Goal: Transaction & Acquisition: Purchase product/service

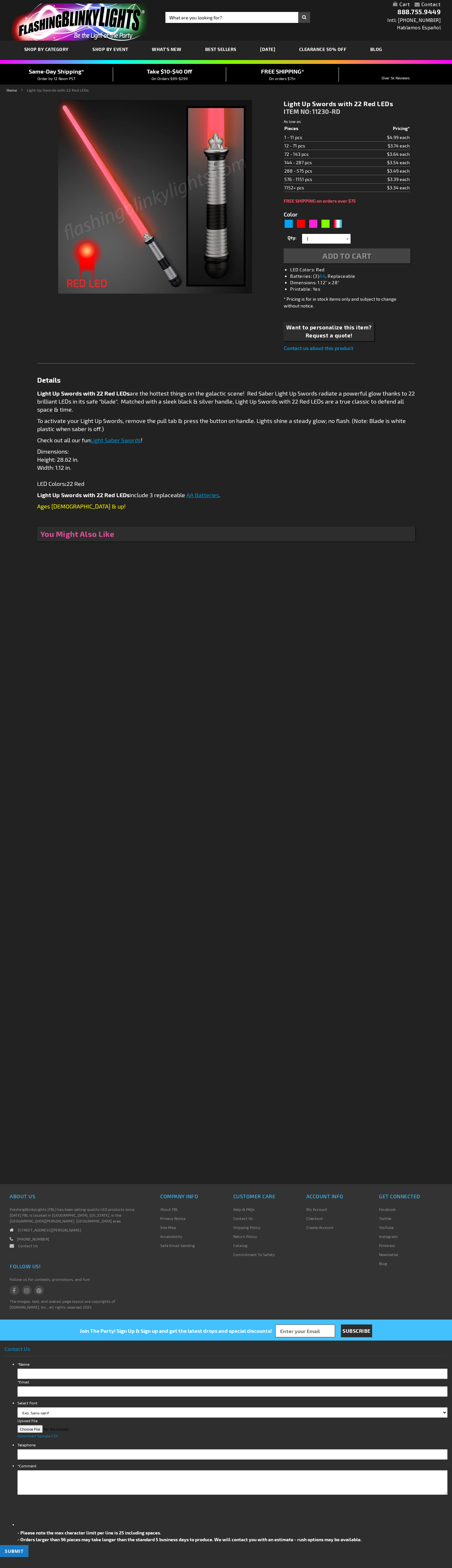
type input "5641"
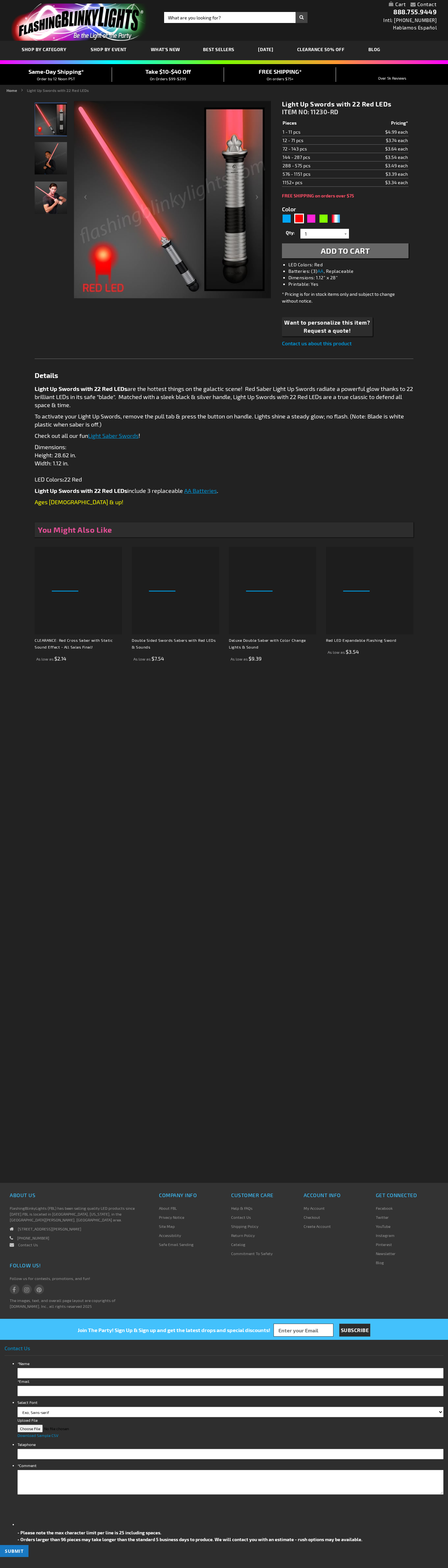
type input "5641"
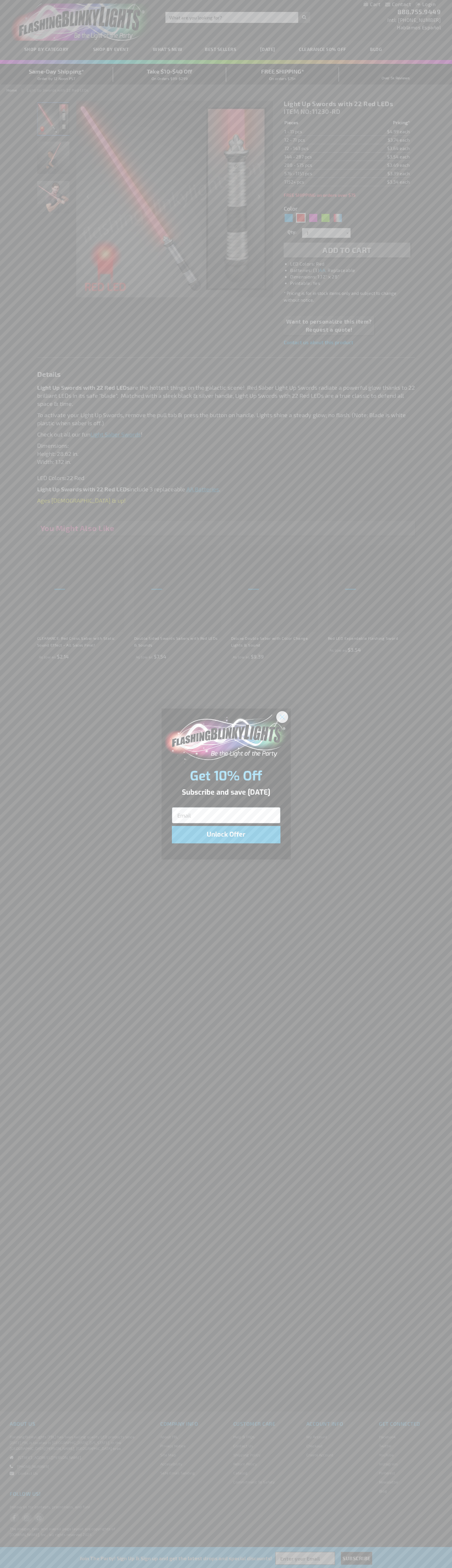
click at [282, 716] on icon "Close dialog" at bounding box center [281, 716] width 4 height 4
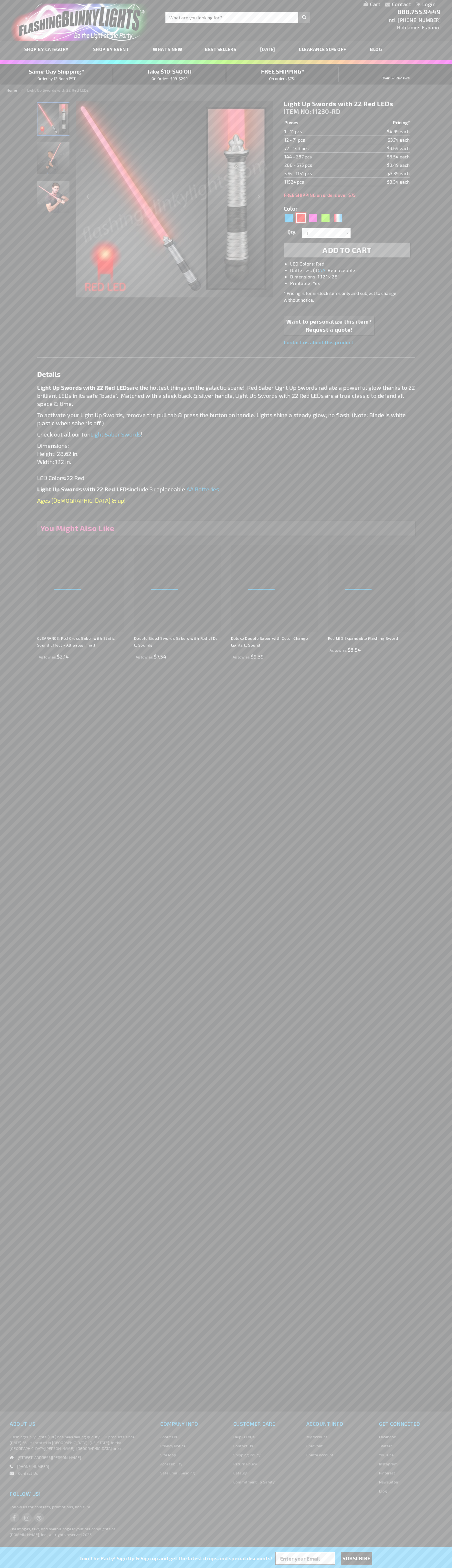
click at [300, 218] on div "Red" at bounding box center [301, 218] width 10 height 10
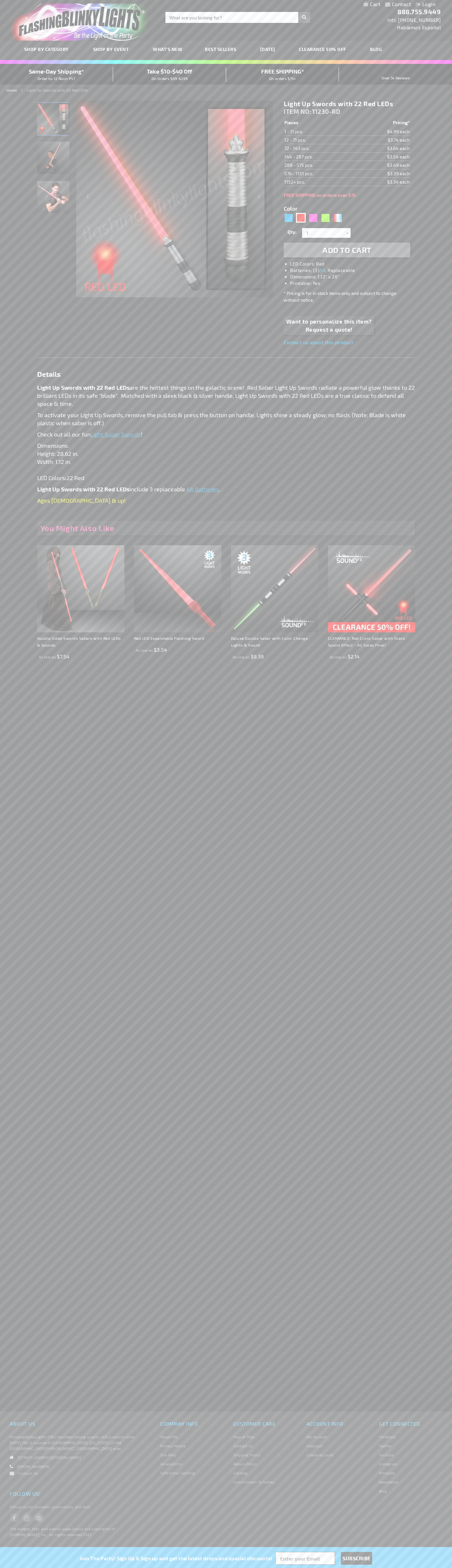
click at [347, 250] on span "Add to Cart" at bounding box center [347, 250] width 49 height 9
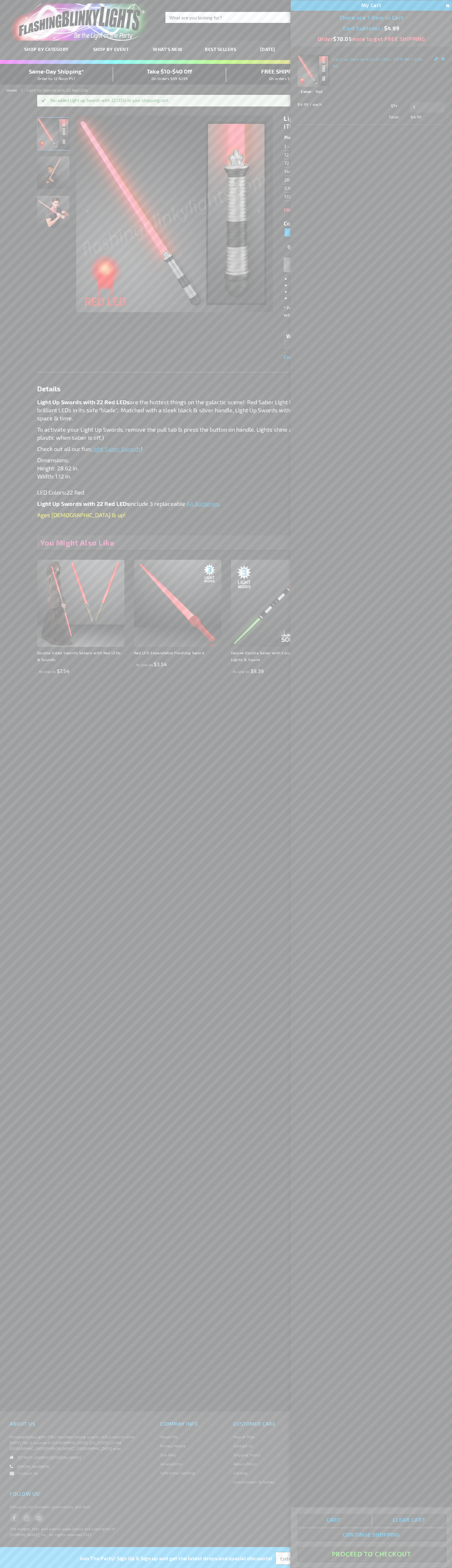
click at [371, 1554] on button "Proceed To Checkout" at bounding box center [371, 1554] width 148 height 15
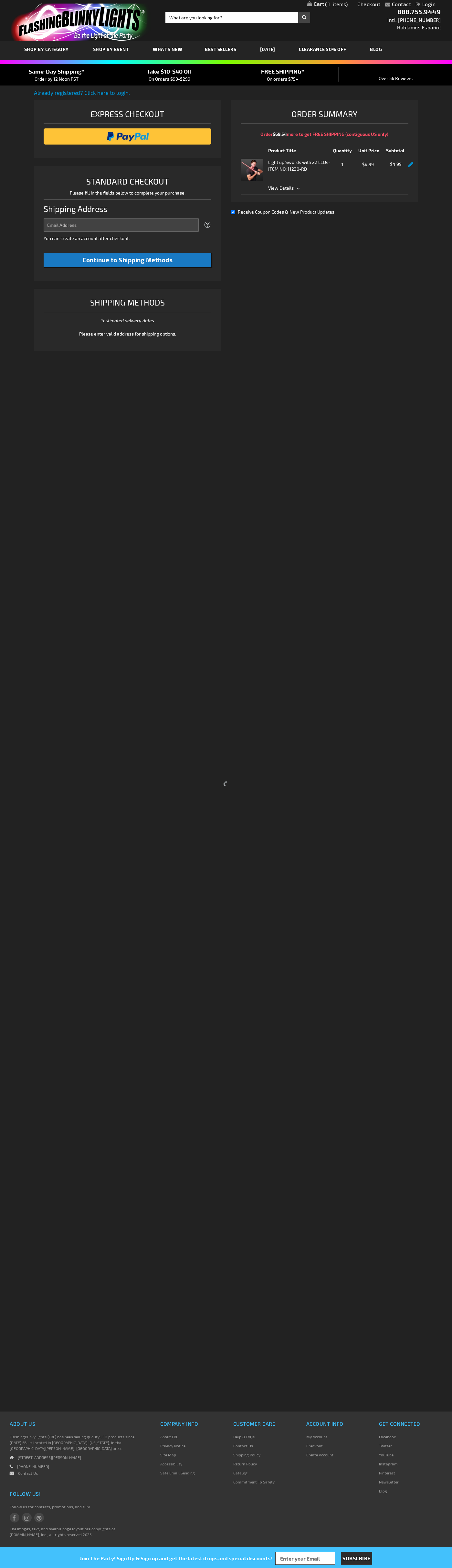
select select "US"
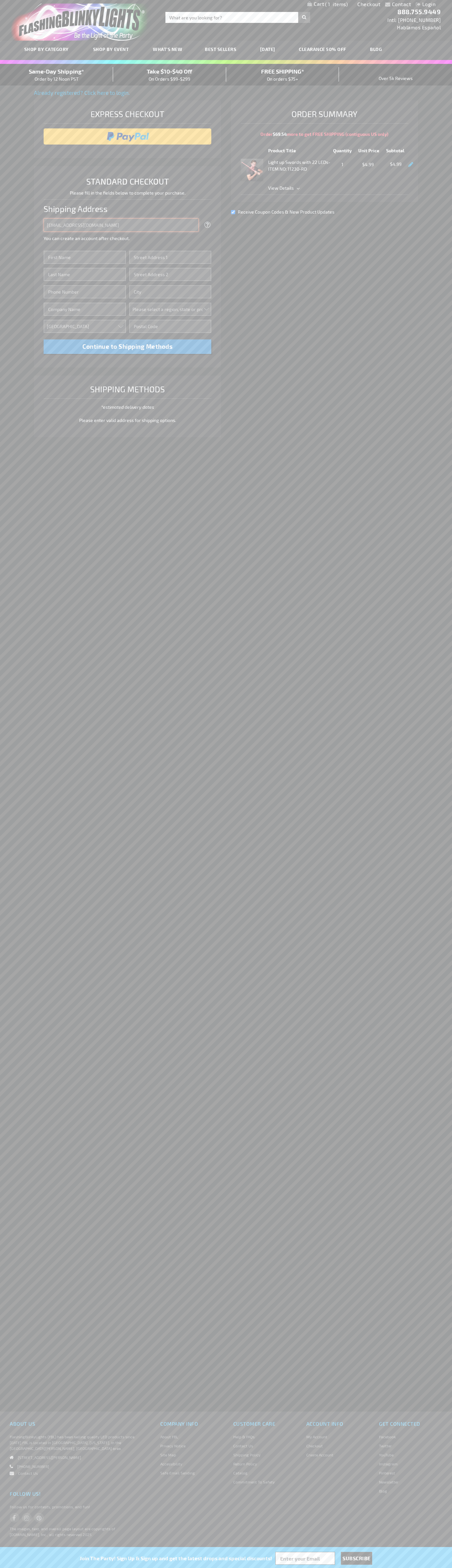
type input "[EMAIL_ADDRESS][DOMAIN_NAME]"
type input "[PERSON_NAME]"
type input "[STREET_ADDRESS][US_STATE]"
type input "First floor"
type input "austin"
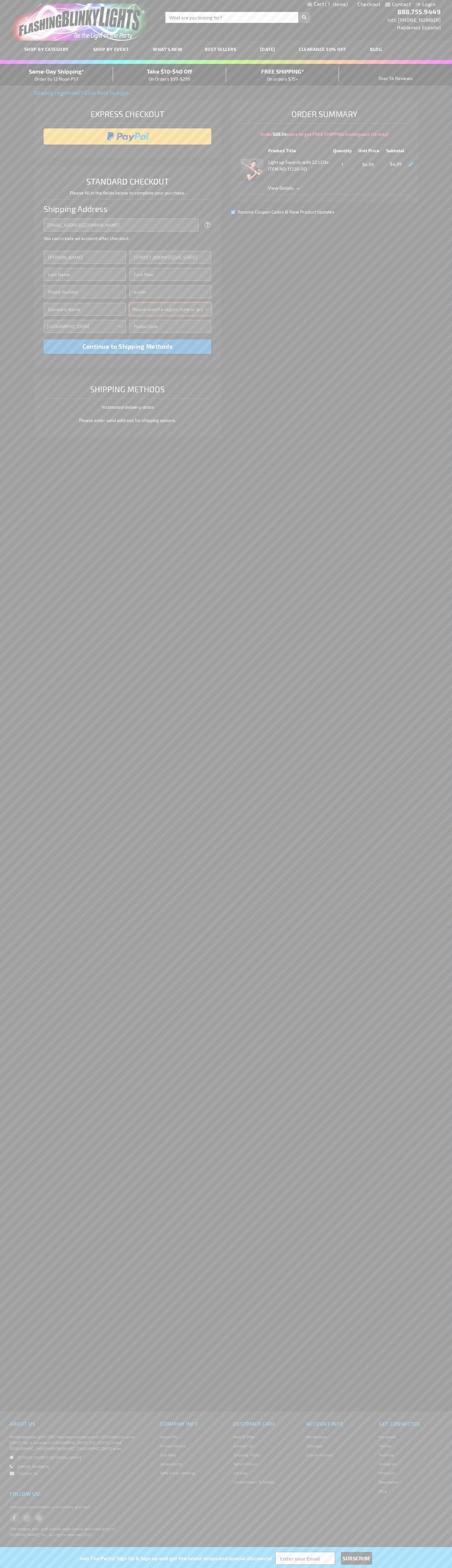
select select "57"
type input "78701"
type input "[PERSON_NAME]"
type input "6502530000"
type input "[PERSON_NAME]"
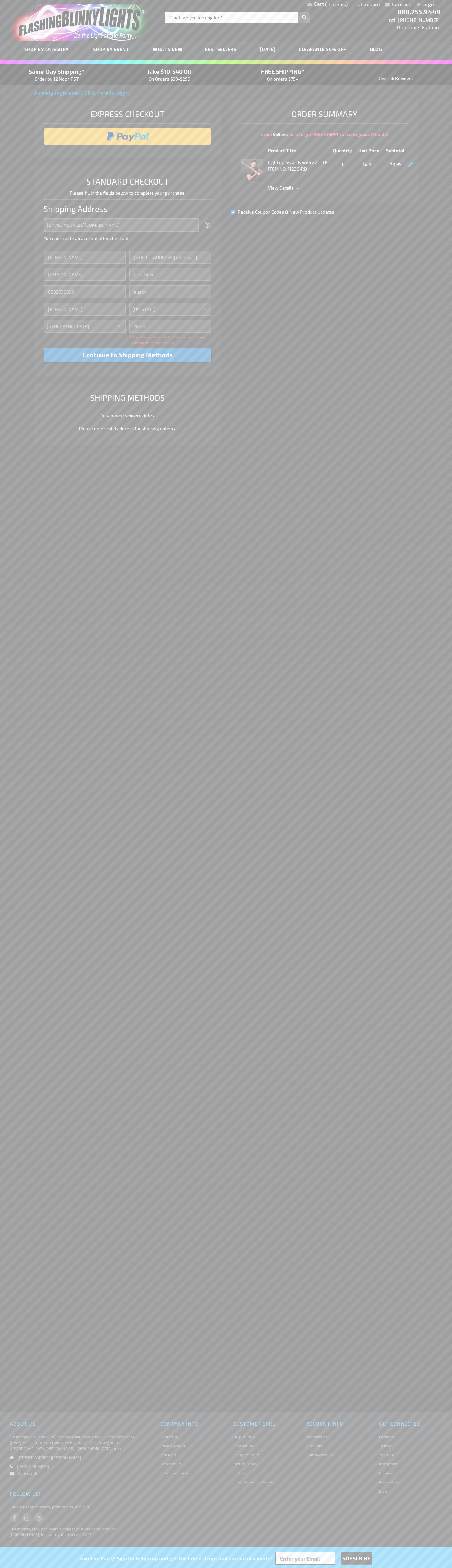
click at [57, 75] on div "Same-Day Shipping* Order by 12 Noon PST" at bounding box center [57, 74] width 113 height 15
click at [127, 136] on input "image" at bounding box center [127, 136] width 161 height 13
